Goal: Task Accomplishment & Management: Manage account settings

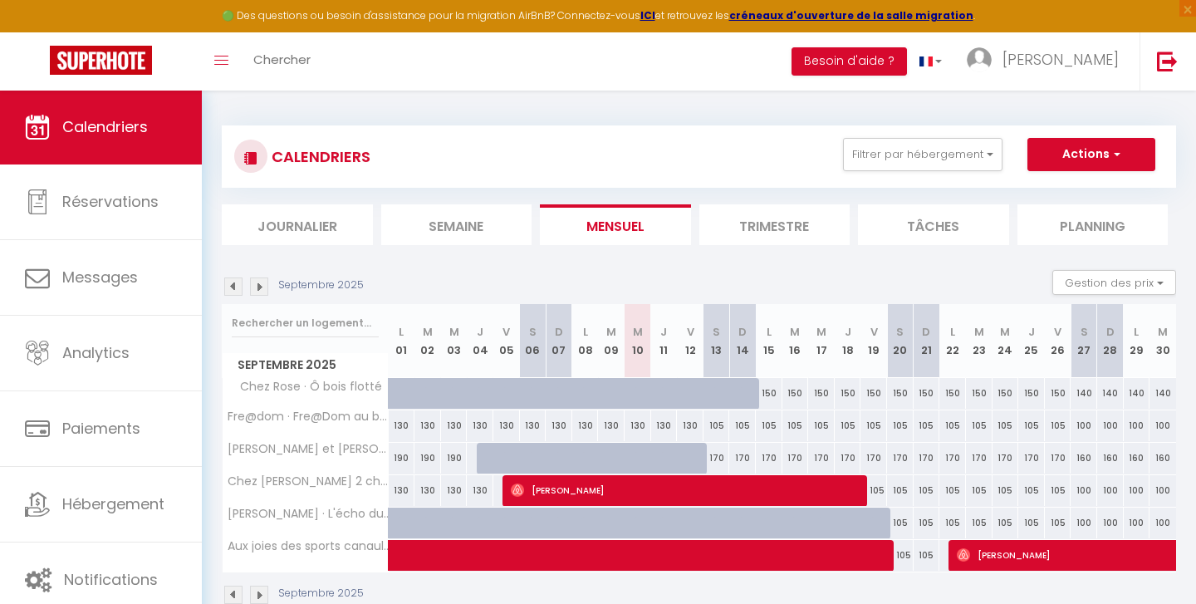
select select
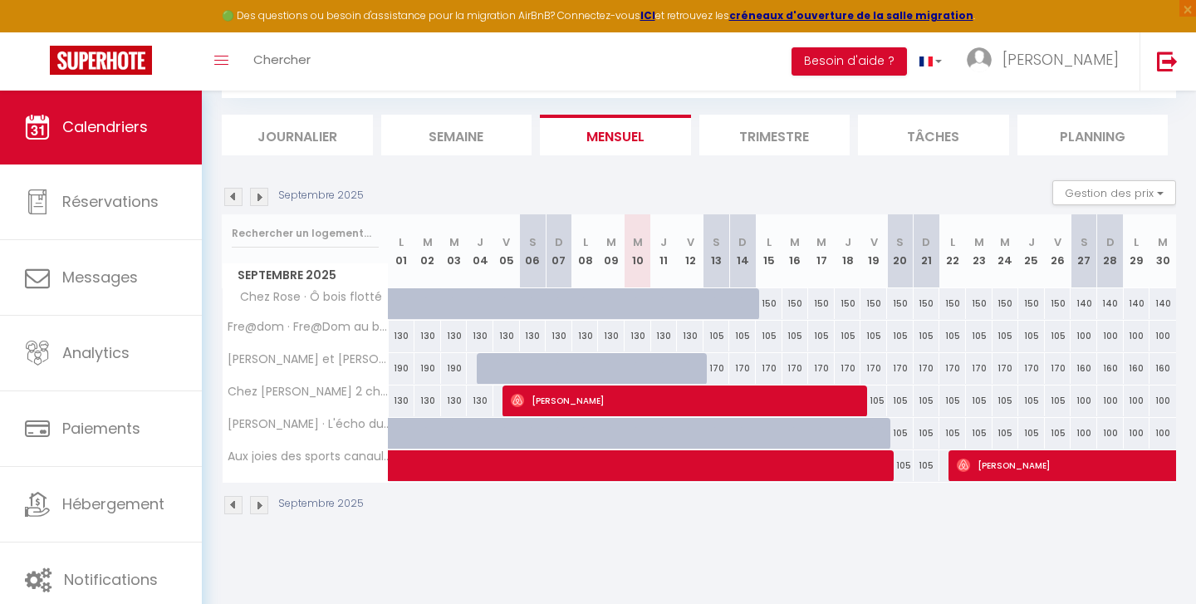
scroll to position [90, 0]
click at [719, 431] on div at bounding box center [726, 443] width 27 height 32
type input "105"
select select "1"
type input "Sam 13 Septembre 2025"
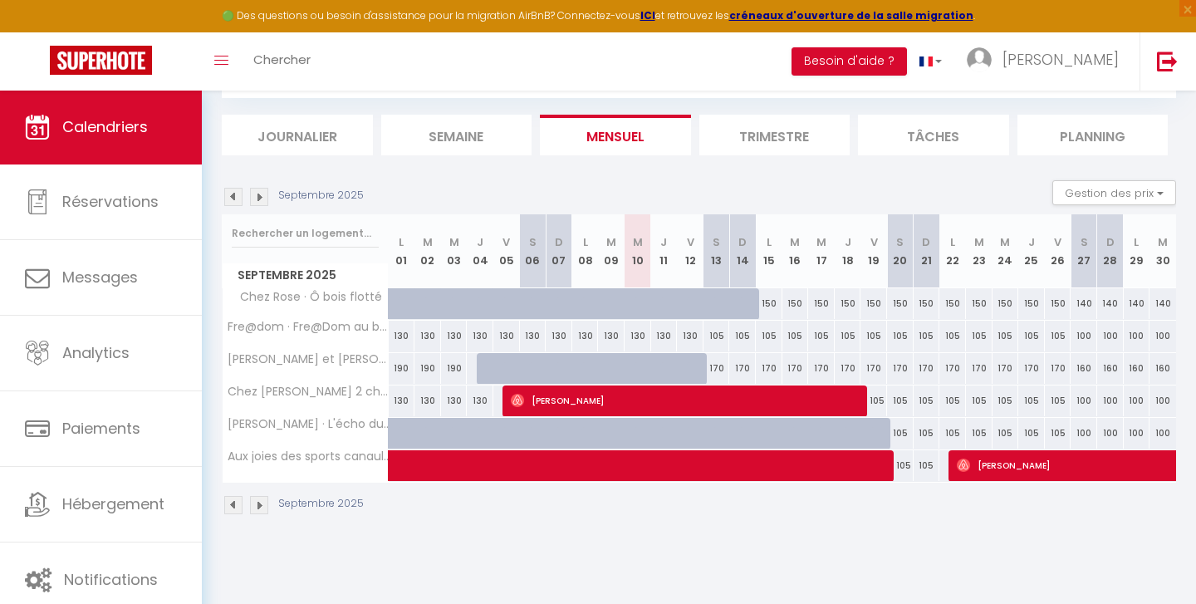
type input "Dim 14 Septembre 2025"
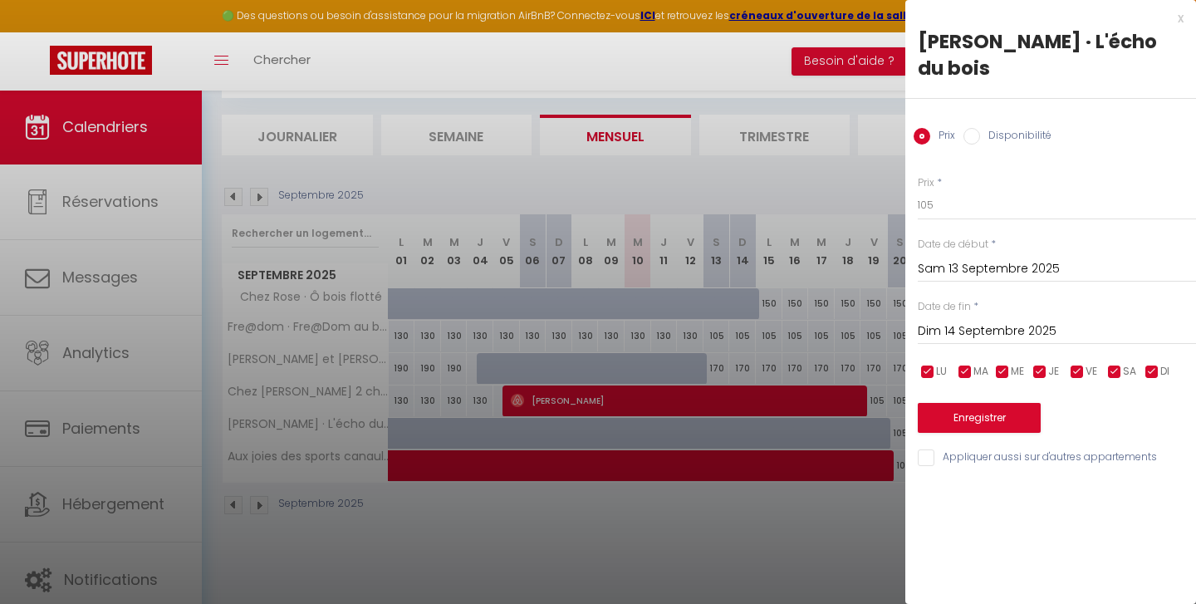
click at [1000, 136] on label "Disponibilité" at bounding box center [1015, 137] width 71 height 18
click at [980, 136] on input "Disponibilité" at bounding box center [972, 136] width 17 height 17
radio input "true"
radio input "false"
click at [984, 328] on input "Dim 14 Septembre 2025" at bounding box center [1057, 333] width 278 height 22
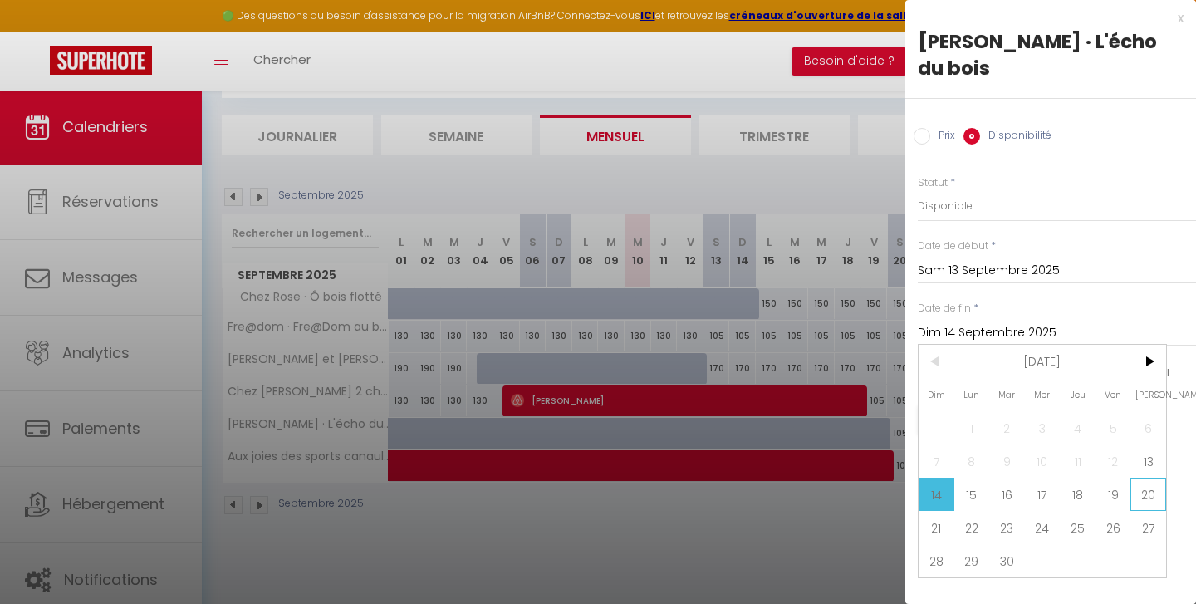
click at [1153, 493] on span "20" at bounding box center [1149, 494] width 36 height 33
type input "Sam 20 Septembre 2025"
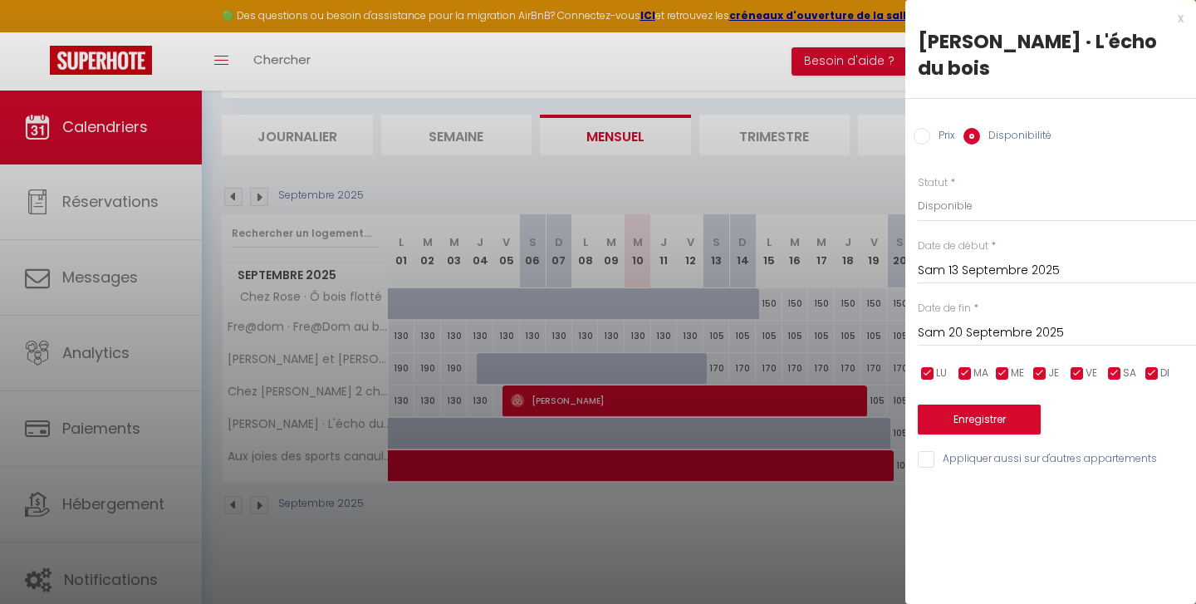
click at [947, 417] on button "Enregistrer" at bounding box center [979, 420] width 123 height 30
